Goal: Information Seeking & Learning: Learn about a topic

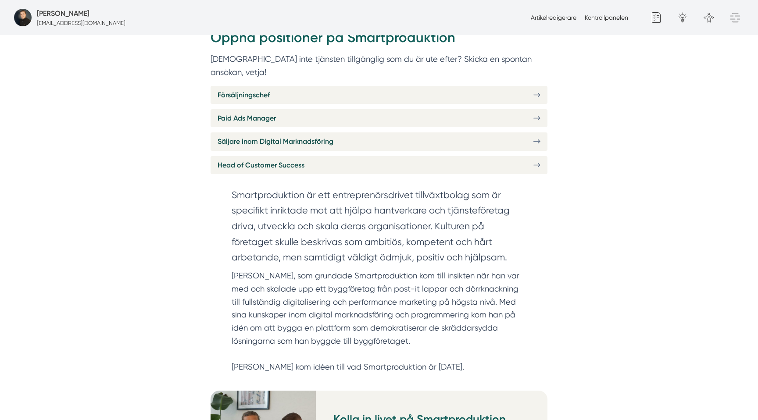
scroll to position [418, 0]
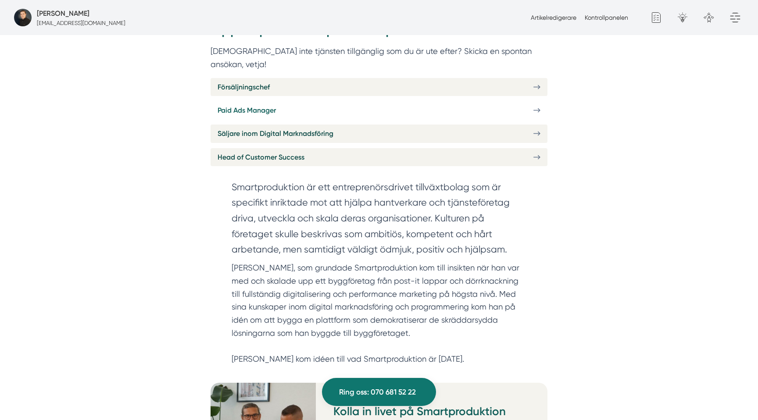
click at [252, 105] on span "Paid Ads Manager" at bounding box center [247, 110] width 58 height 11
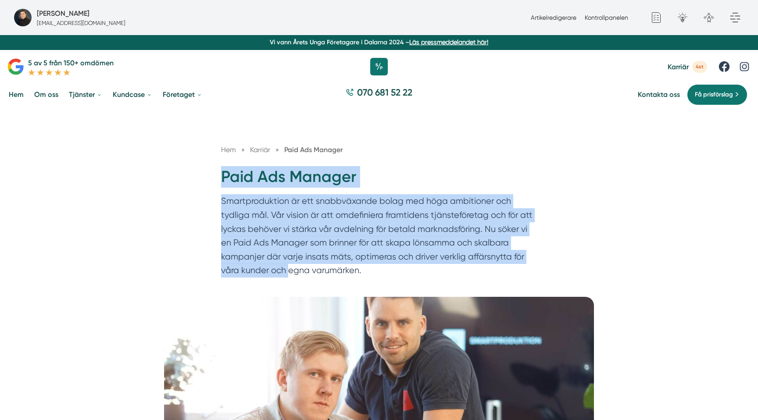
drag, startPoint x: 216, startPoint y: 170, endPoint x: 289, endPoint y: 272, distance: 125.2
click at [289, 272] on div "Hem » [GEOGRAPHIC_DATA] » Paid Ads Manager Paid Ads Manager Smartproduktion är …" at bounding box center [379, 212] width 337 height 137
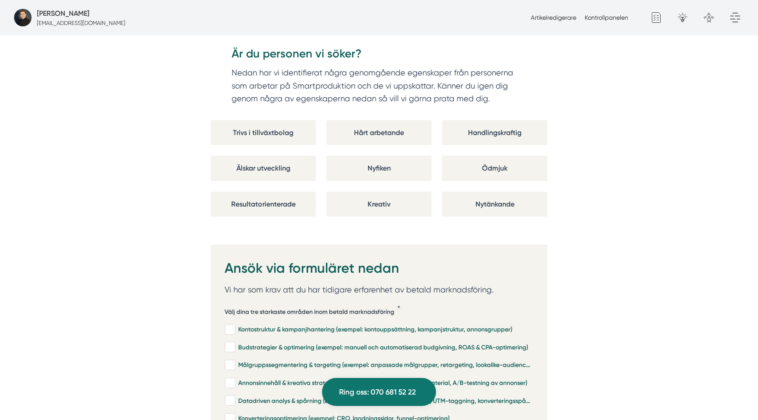
scroll to position [1771, 0]
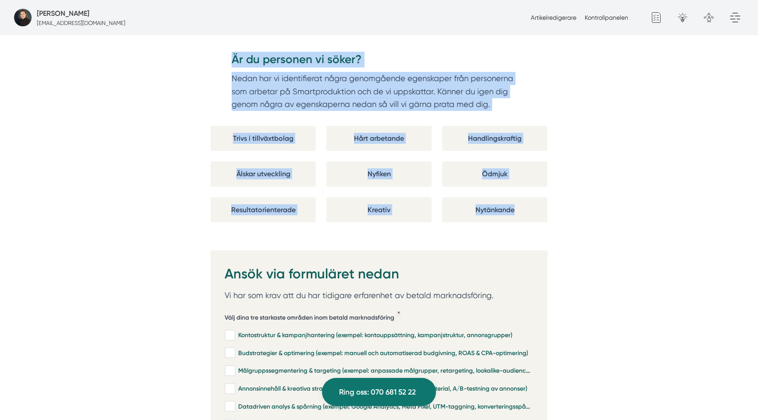
drag, startPoint x: 481, startPoint y: 196, endPoint x: 526, endPoint y: 201, distance: 45.0
click at [527, 201] on div "Är du personen vi söker? Nedan har vi identifierat några genomgående egenskaper…" at bounding box center [379, 137] width 337 height 192
copy div "Lore Ips Dolorsi Ametconsectetur ad eli seddoeiusmod tempo inc utla etdolorema …"
